Goal: Task Accomplishment & Management: Complete application form

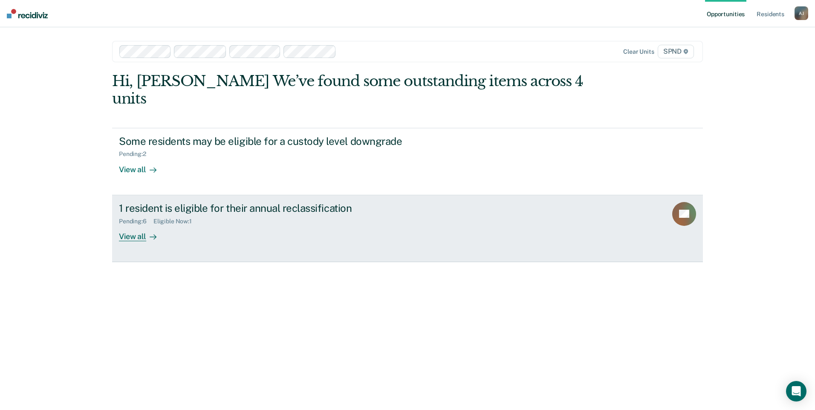
click at [138, 225] on div "View all" at bounding box center [143, 233] width 48 height 17
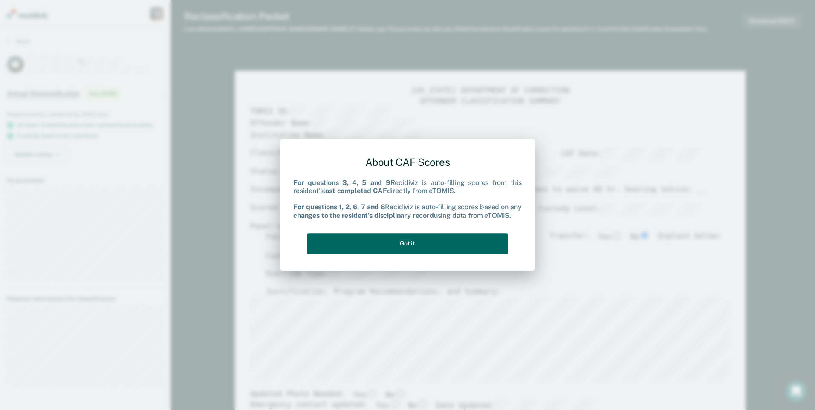
click at [453, 238] on button "Got it" at bounding box center [407, 243] width 201 height 21
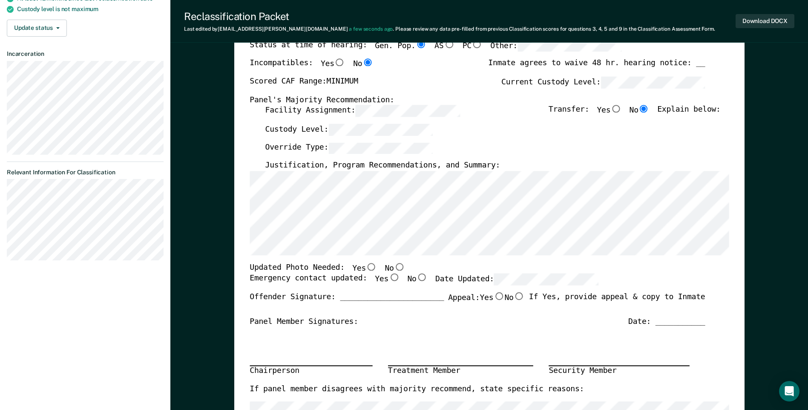
scroll to position [170, 0]
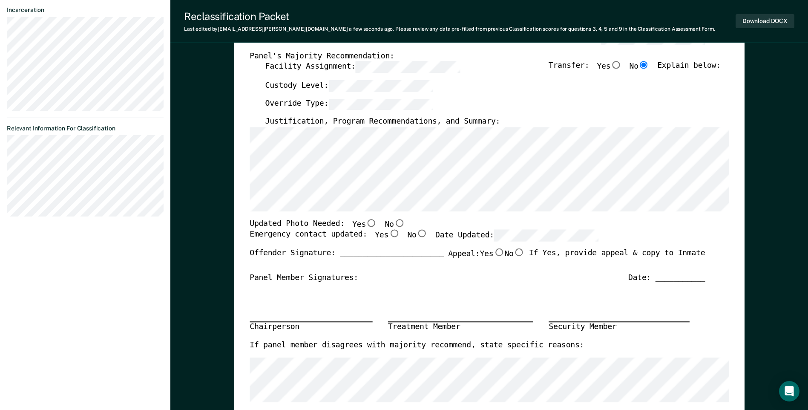
click at [394, 221] on input "No" at bounding box center [399, 223] width 11 height 8
type textarea "x"
radio input "true"
click at [389, 232] on input "Yes" at bounding box center [394, 234] width 11 height 8
type textarea "x"
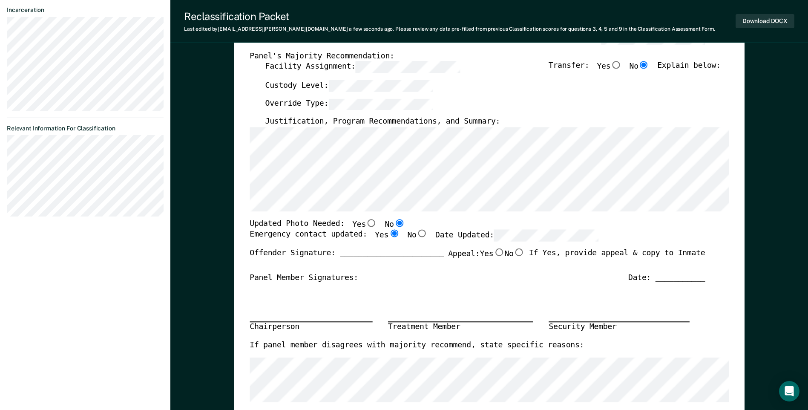
radio input "true"
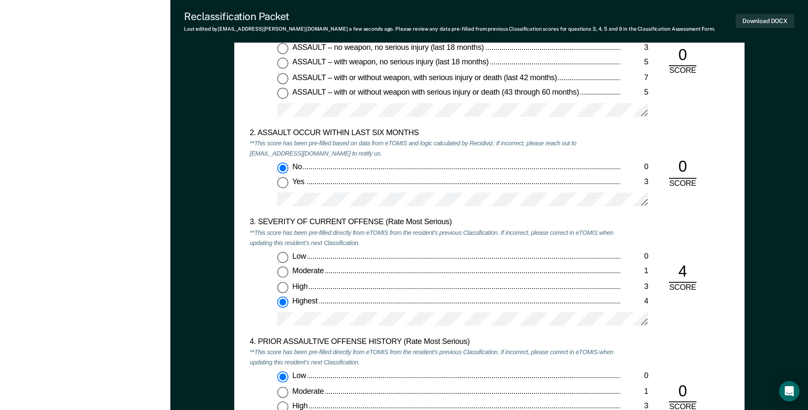
scroll to position [937, 0]
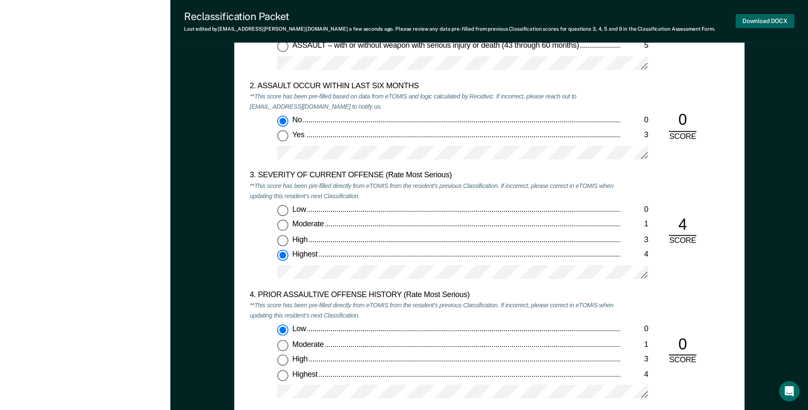
click at [765, 17] on button "Download DOCX" at bounding box center [765, 21] width 59 height 14
type textarea "x"
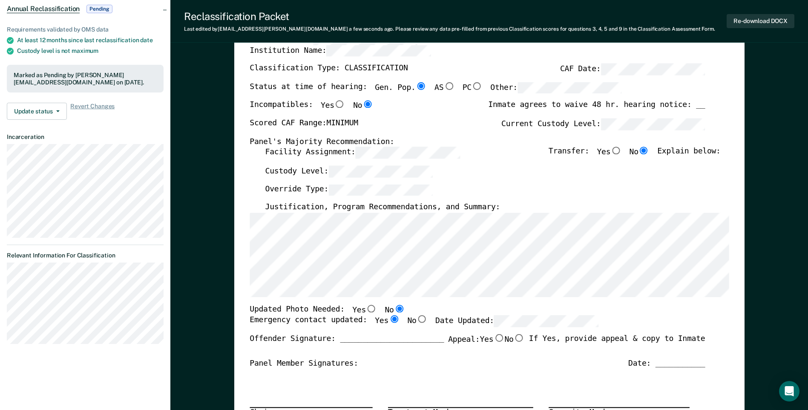
scroll to position [0, 0]
